Goal: Transaction & Acquisition: Purchase product/service

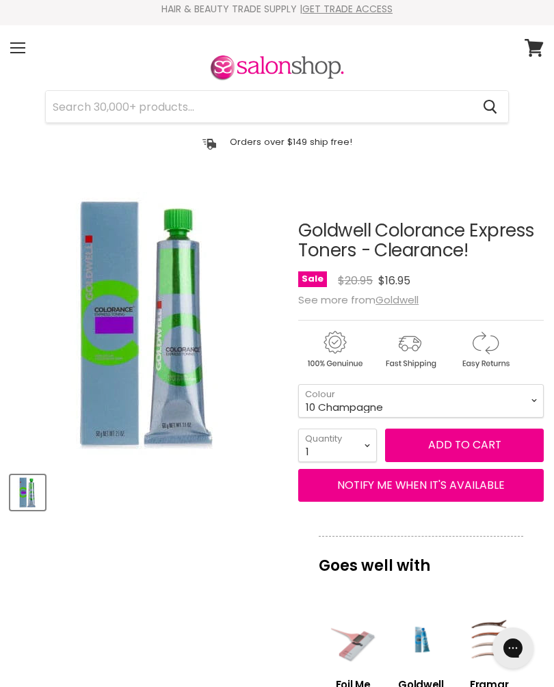
scroll to position [6, 0]
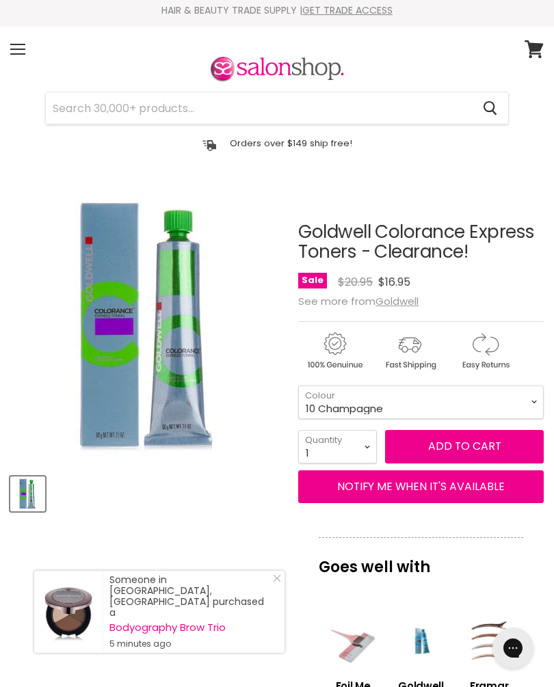
click at [29, 44] on div "Menu" at bounding box center [17, 49] width 29 height 31
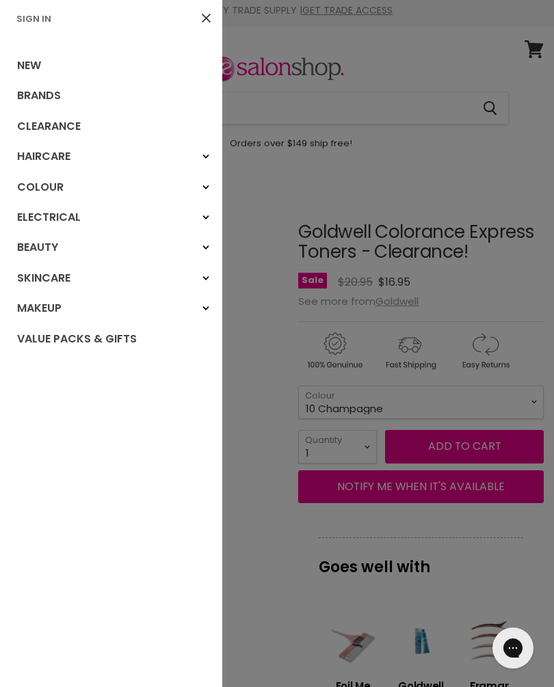
click at [73, 168] on link "Haircare" at bounding box center [111, 157] width 222 height 30
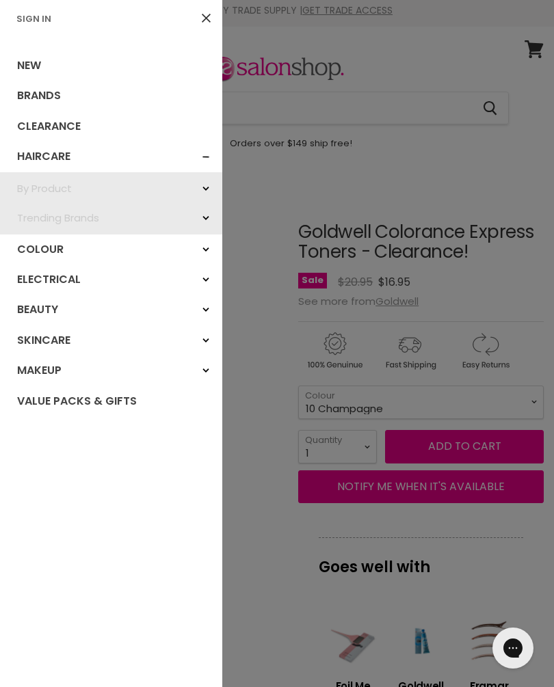
click at [61, 161] on link "Haircare" at bounding box center [111, 157] width 222 height 30
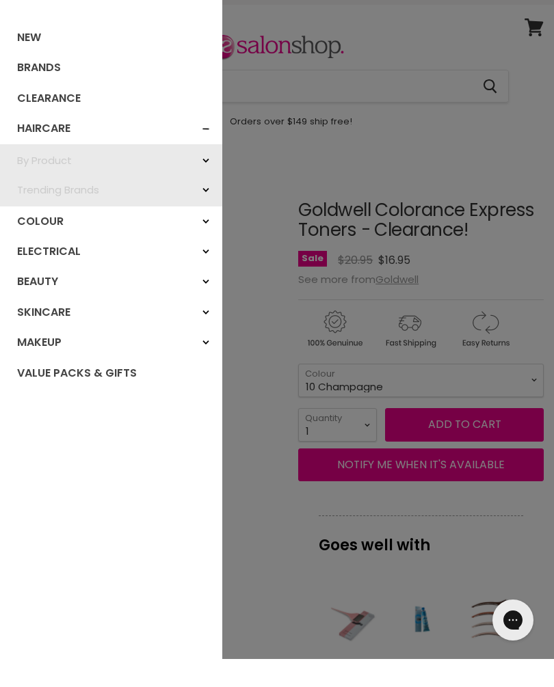
scroll to position [31, 0]
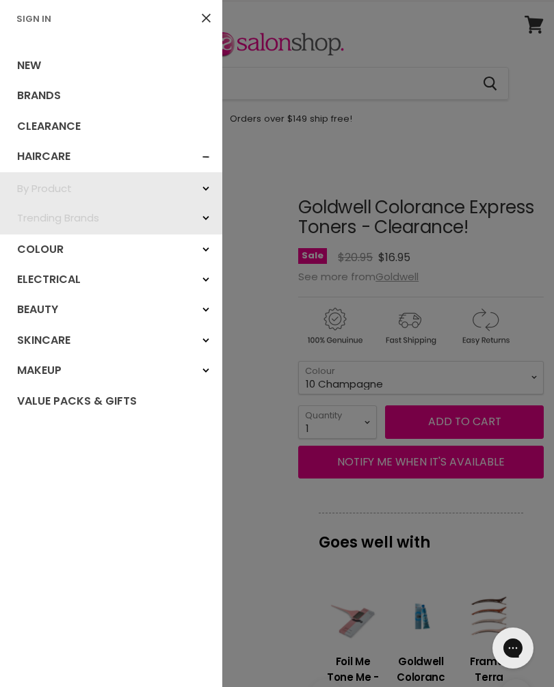
click at [209, 185] on div "By Product" at bounding box center [206, 188] width 25 height 25
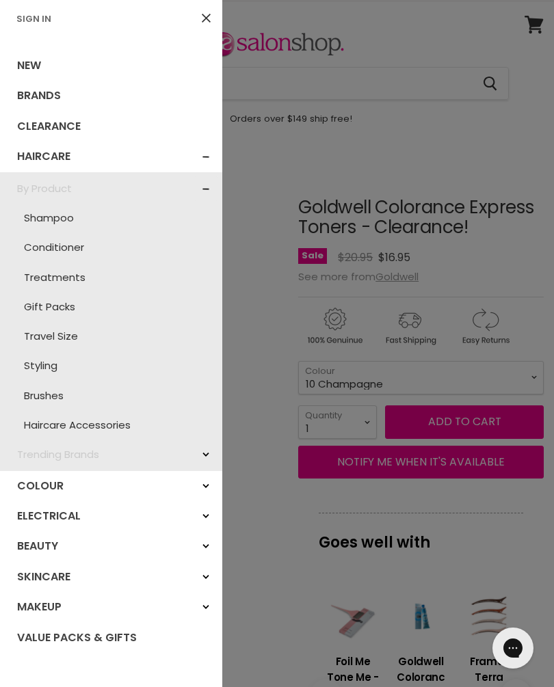
click at [208, 164] on div "Haircare" at bounding box center [206, 156] width 25 height 25
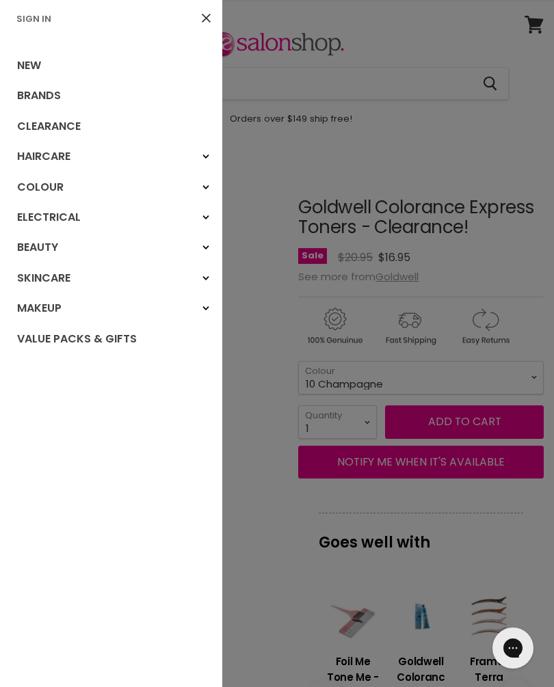
click at [56, 193] on link "Colour" at bounding box center [111, 187] width 222 height 30
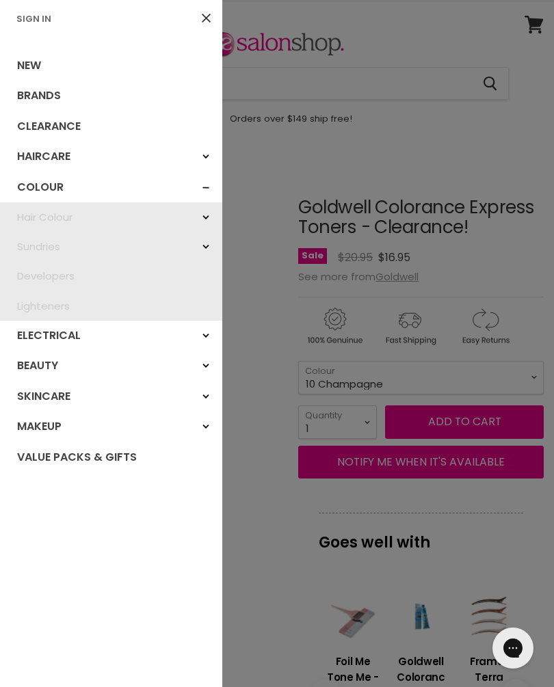
click at [49, 106] on link "Brands" at bounding box center [111, 96] width 222 height 30
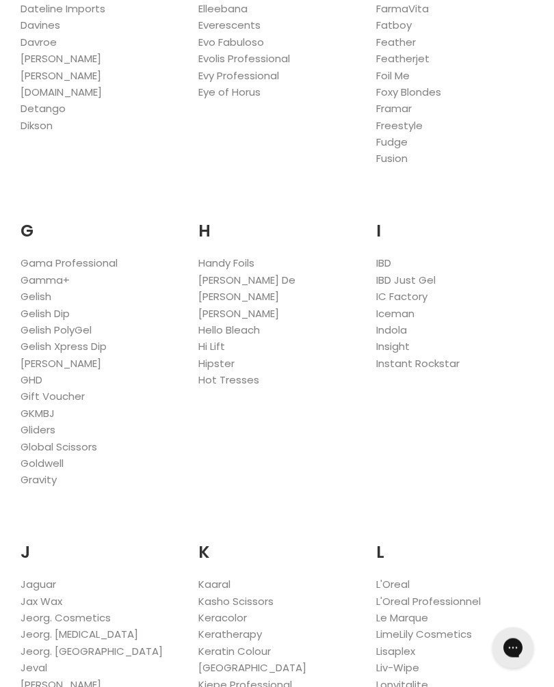
scroll to position [930, 0]
click at [60, 455] on link "Goldwell" at bounding box center [42, 462] width 43 height 14
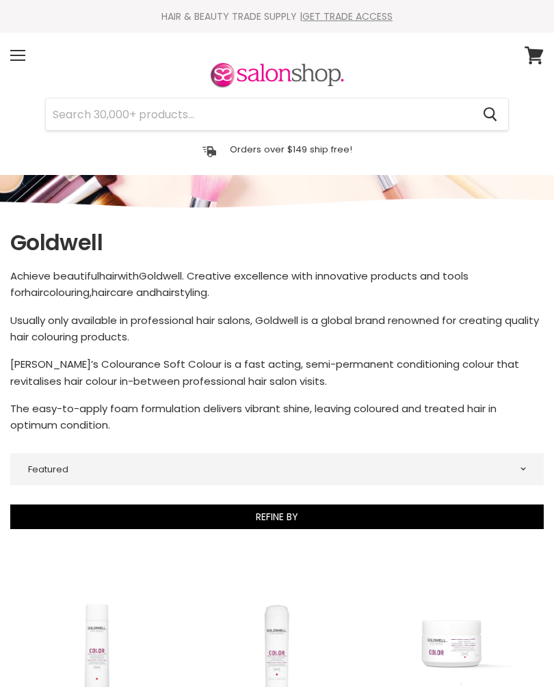
select select "manual"
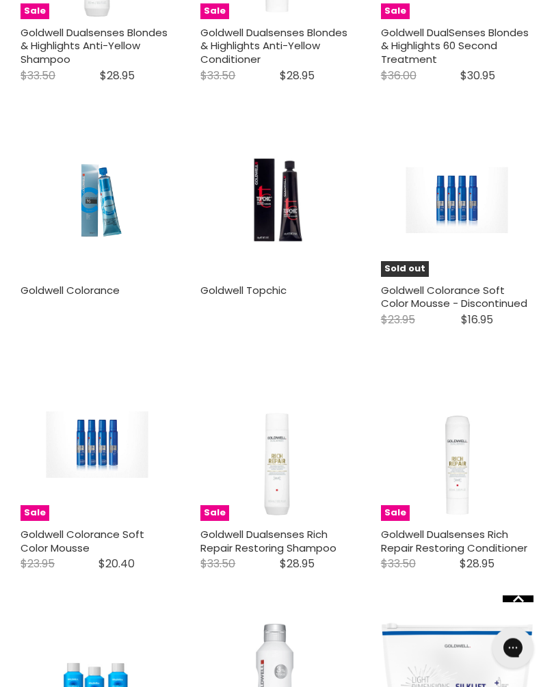
scroll to position [1200, 0]
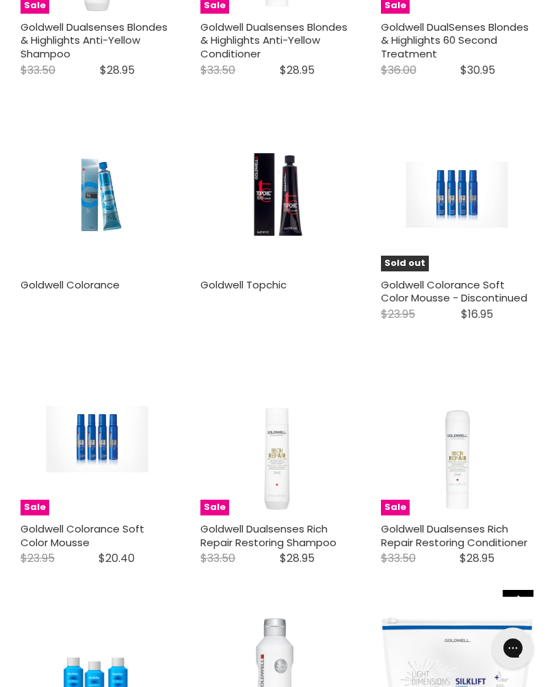
click at [68, 295] on div "Main content" at bounding box center [97, 297] width 153 height 12
click at [92, 280] on link "Goldwell Colorance" at bounding box center [70, 285] width 99 height 14
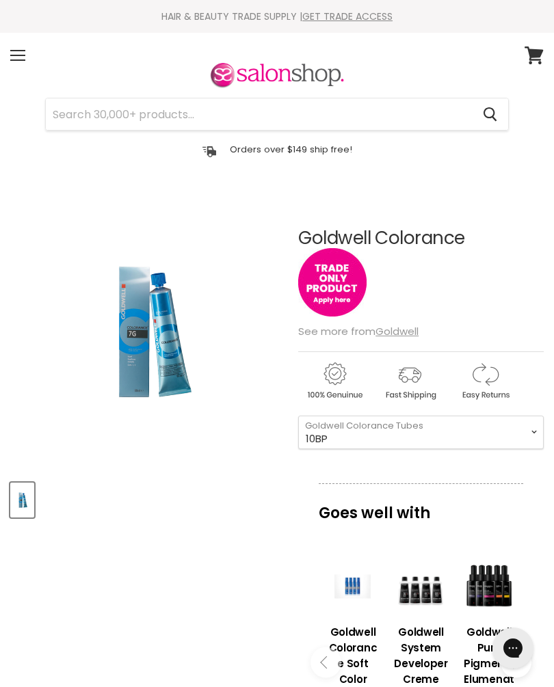
select select "10BP"
click at [23, 54] on div "Menu" at bounding box center [17, 55] width 29 height 31
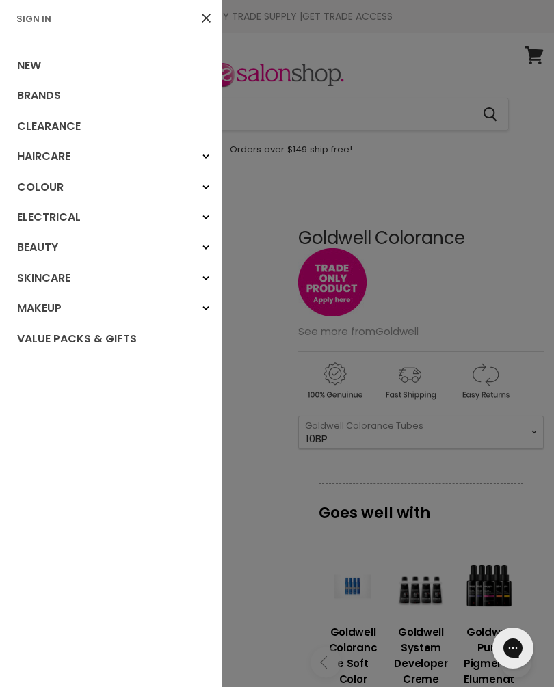
click at [40, 22] on link "Sign In" at bounding box center [34, 18] width 46 height 13
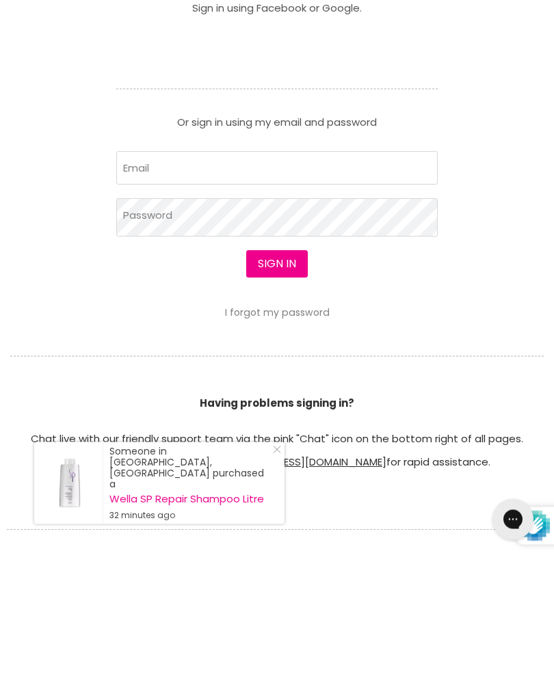
click at [154, 298] on input "Email" at bounding box center [276, 297] width 321 height 34
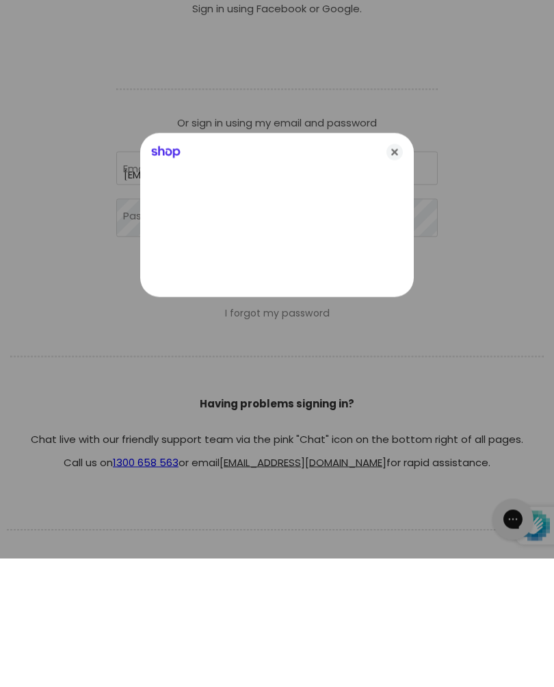
type input "fionabenbow@gmail.com"
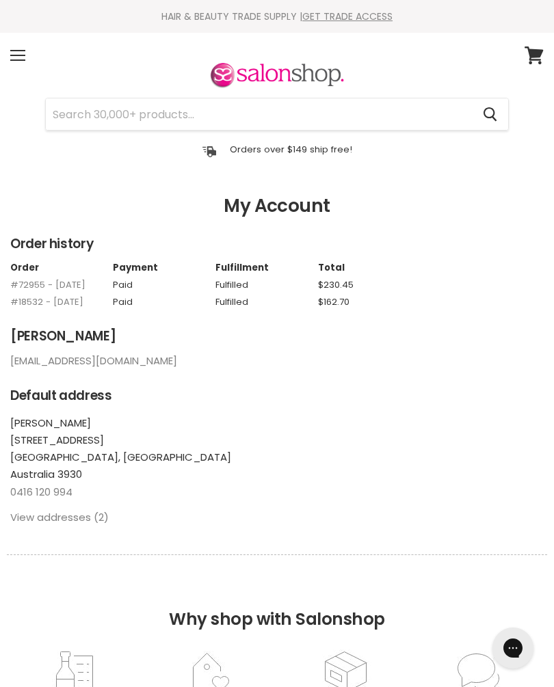
click at [21, 54] on div "Menu" at bounding box center [17, 55] width 29 height 31
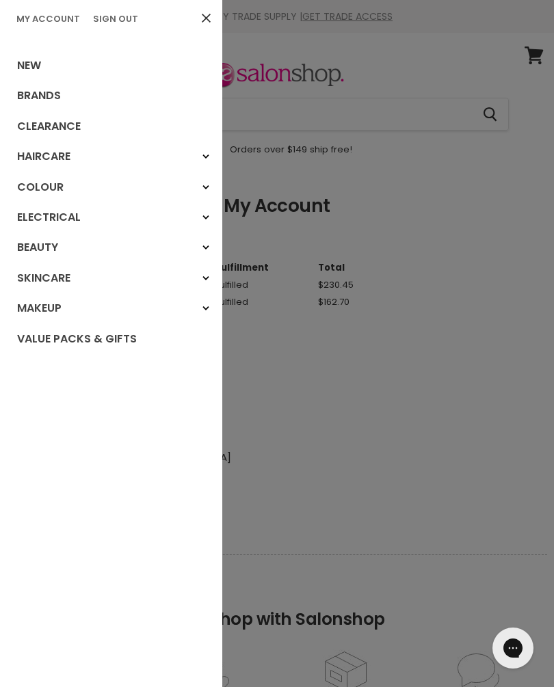
click at [62, 101] on link "Brands" at bounding box center [111, 96] width 222 height 30
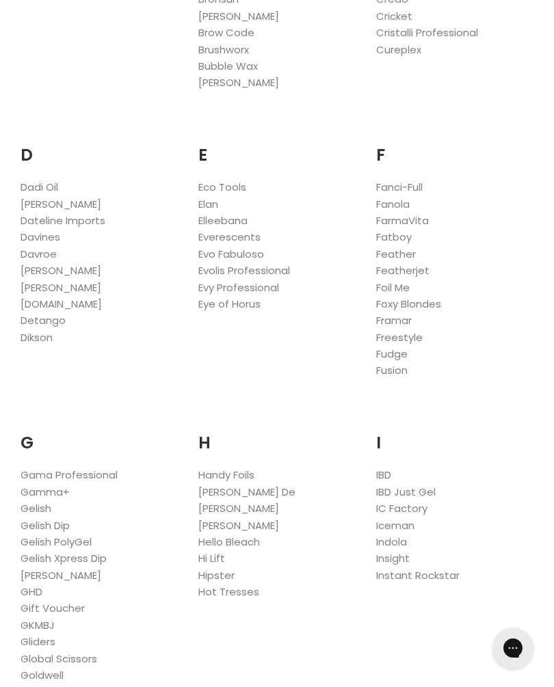
scroll to position [836, 0]
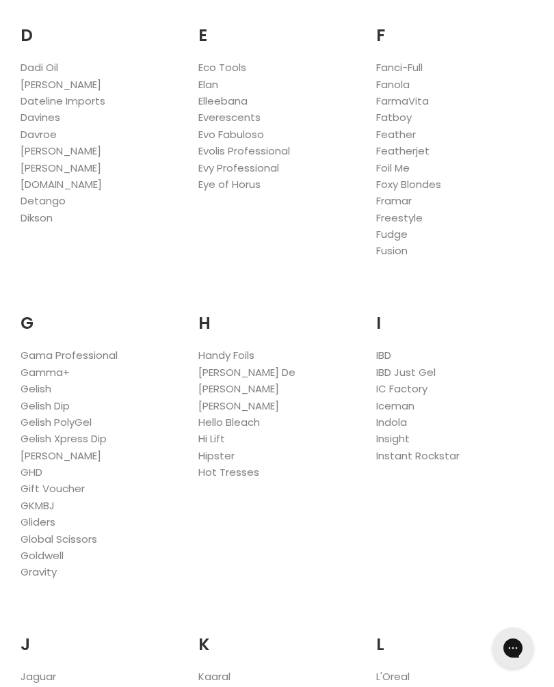
click at [51, 549] on link "Goldwell" at bounding box center [42, 556] width 43 height 14
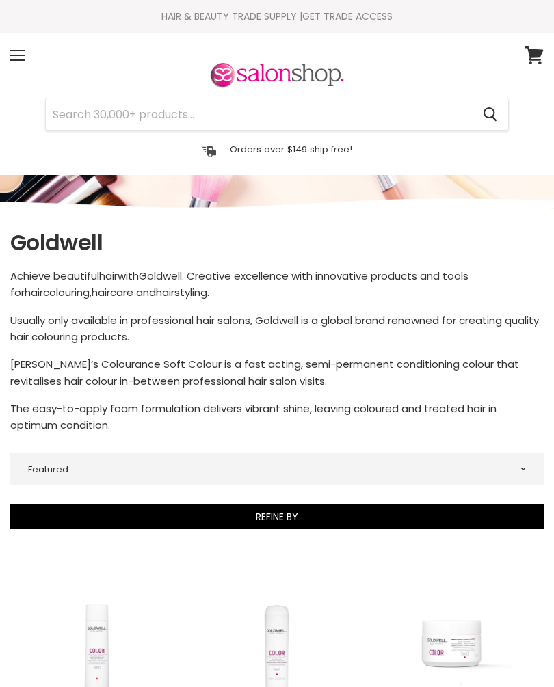
select select "manual"
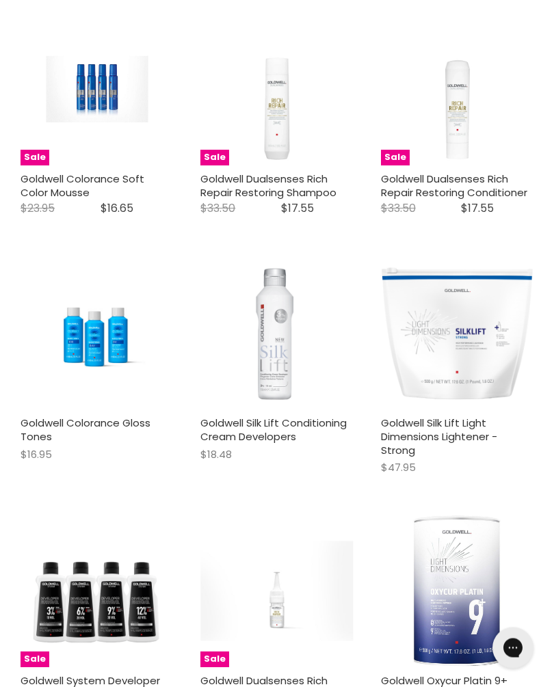
scroll to position [1551, 0]
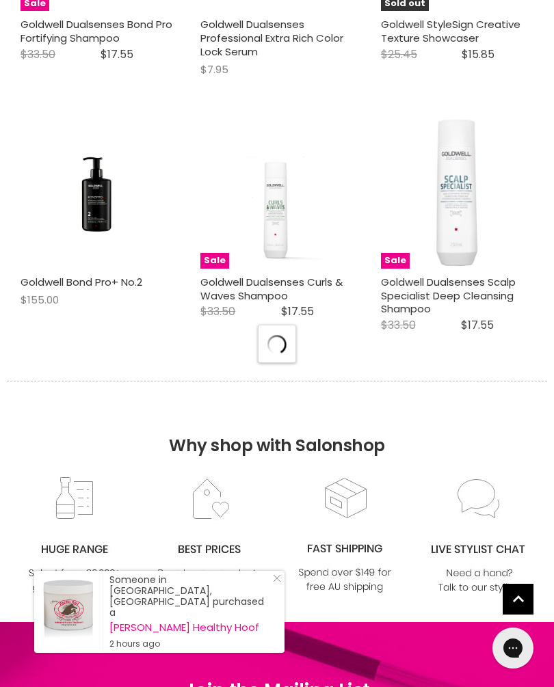
select select "manual"
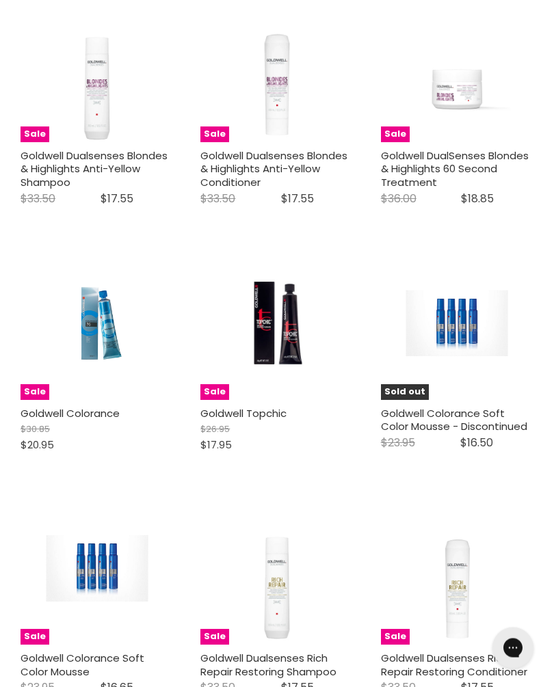
scroll to position [1072, 0]
click at [96, 406] on link "Goldwell Colorance" at bounding box center [70, 413] width 99 height 14
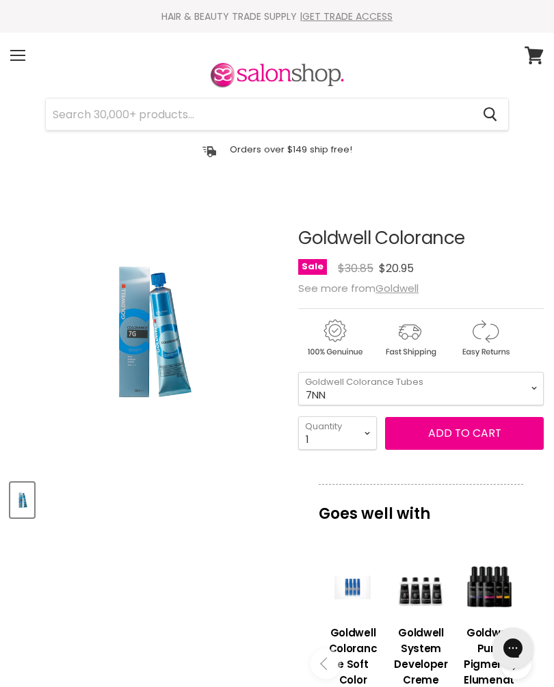
click at [521, 391] on select "7NN 4R 7BG 3VV 6R 6K 8OR 5RB 8G 5MB 7RB 5B 7KG 4G 6SB" at bounding box center [421, 389] width 246 height 34
select select "10BS"
click at [23, 56] on div "Menu" at bounding box center [17, 55] width 29 height 31
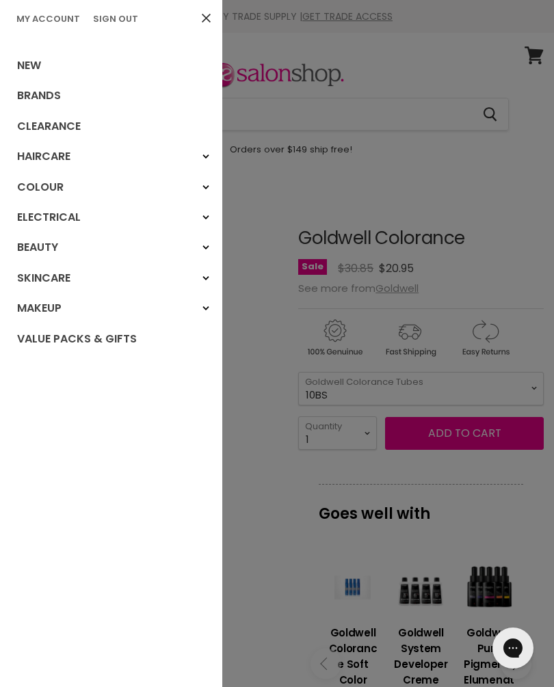
click at [56, 98] on link "Brands" at bounding box center [111, 96] width 222 height 30
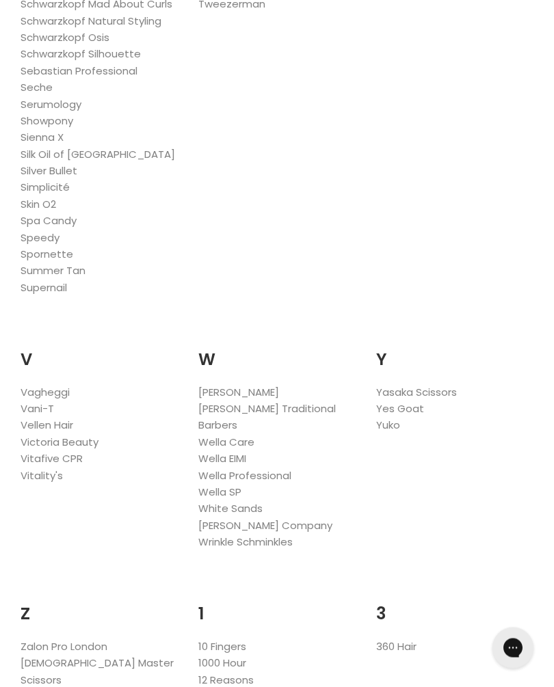
scroll to position [2890, 0]
click at [278, 469] on link "Wella Professional" at bounding box center [244, 476] width 93 height 14
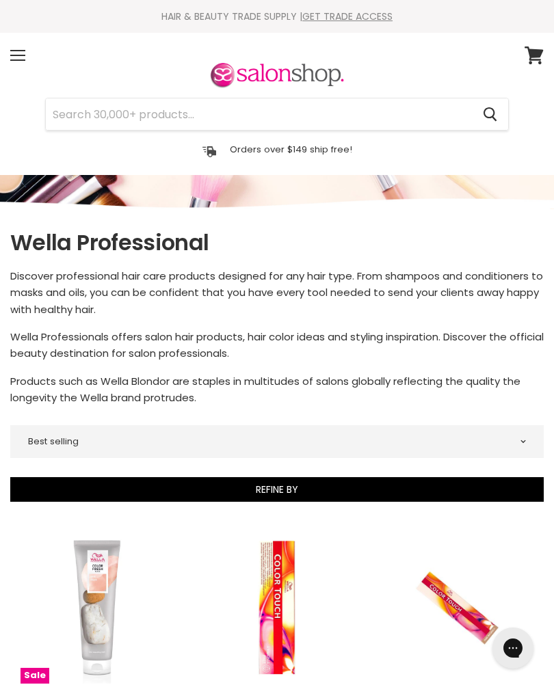
click at [13, 58] on div "Menu" at bounding box center [17, 55] width 29 height 31
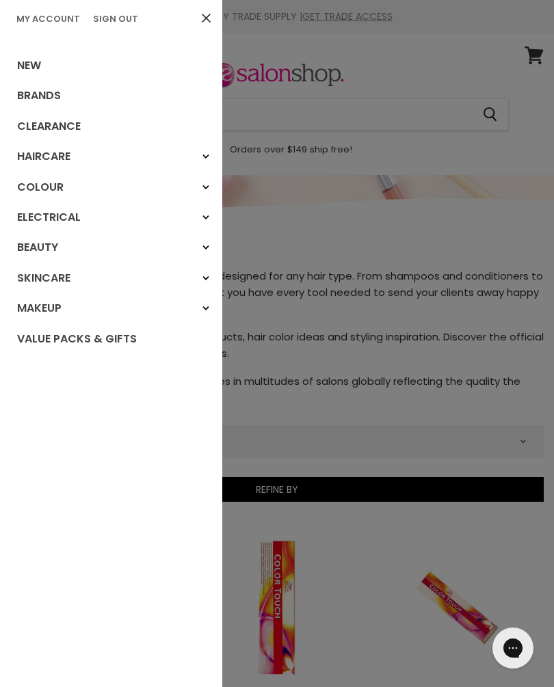
click at [52, 92] on link "Brands" at bounding box center [111, 96] width 222 height 30
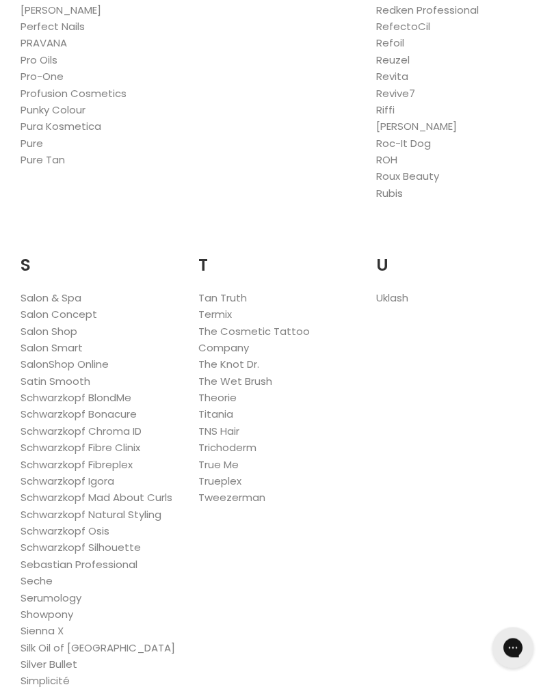
scroll to position [2396, 0]
click at [111, 391] on link "Schwarzkopf BlondMe" at bounding box center [76, 398] width 111 height 14
